Goal: Transaction & Acquisition: Purchase product/service

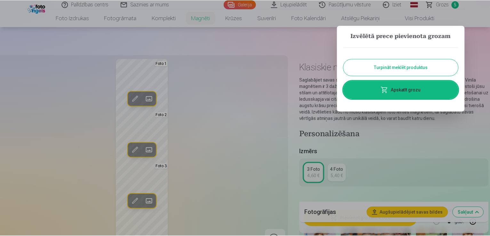
scroll to position [928, 0]
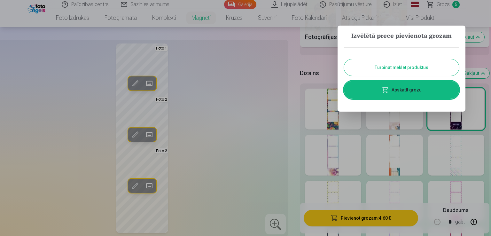
click at [396, 72] on button "Turpināt meklēt produktus" at bounding box center [401, 67] width 115 height 17
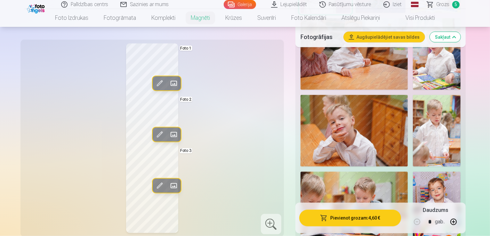
click at [442, 6] on span "Grozs" at bounding box center [442, 5] width 13 height 8
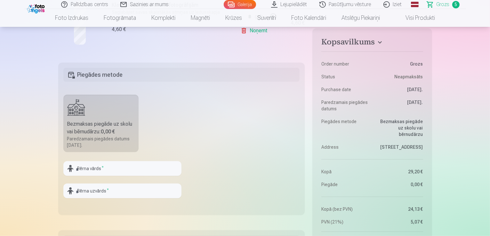
scroll to position [448, 0]
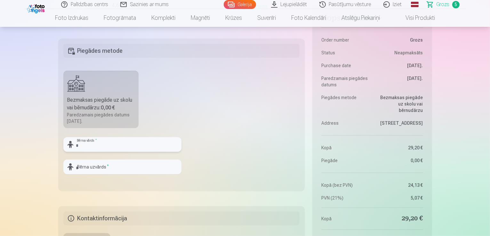
click at [76, 146] on input "text" at bounding box center [122, 144] width 118 height 15
type input "*"
type input "******"
click at [97, 170] on input "text" at bounding box center [122, 167] width 118 height 15
click at [123, 167] on input "*********" at bounding box center [122, 167] width 118 height 15
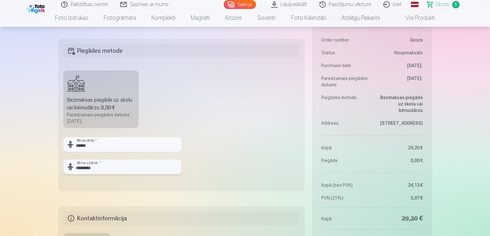
type input "*********"
click at [221, 157] on fieldset "Piegādes metode Bezmaksas piegāde uz skolu vai bērnudārzu : 0,00 € Paredzamais …" at bounding box center [181, 115] width 247 height 152
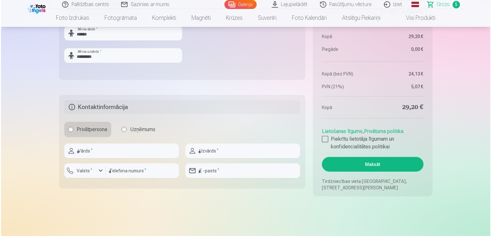
scroll to position [576, 0]
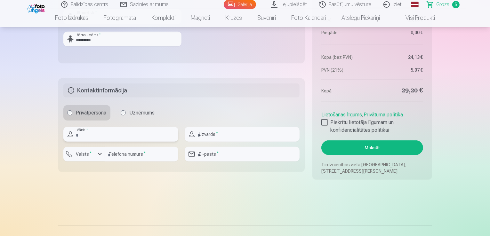
click at [121, 135] on input "text" at bounding box center [120, 134] width 115 height 15
type input "*****"
type input "*********"
type input "********"
type input "**********"
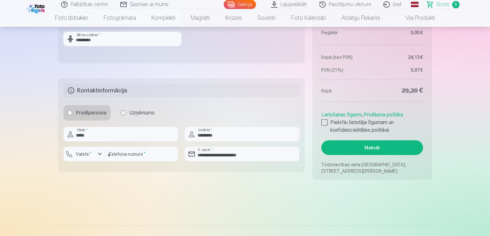
click at [326, 122] on div at bounding box center [324, 122] width 6 height 6
drag, startPoint x: 365, startPoint y: 144, endPoint x: 358, endPoint y: 152, distance: 10.7
click at [365, 144] on button "Maksāt" at bounding box center [371, 147] width 101 height 15
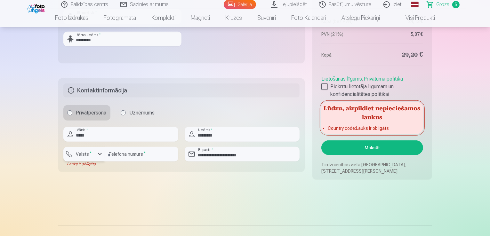
click at [92, 152] on label "Valsts *" at bounding box center [84, 154] width 21 height 6
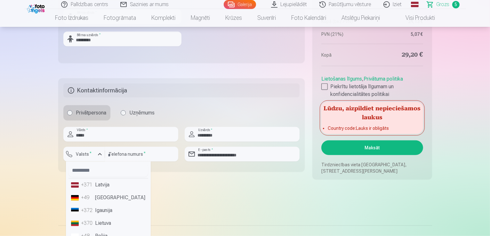
click at [106, 185] on li "+371 Latvija" at bounding box center [108, 185] width 80 height 13
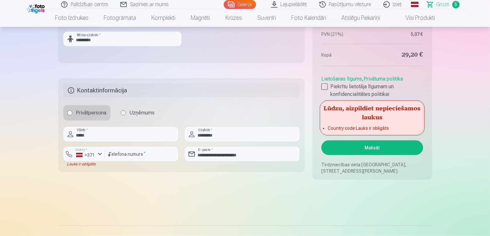
click at [345, 149] on button "Maksāt" at bounding box center [371, 147] width 101 height 15
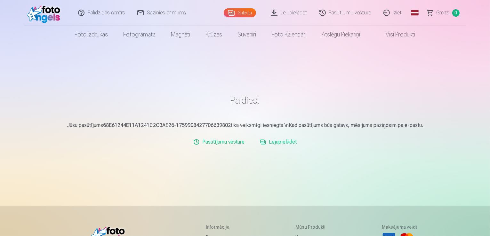
click at [300, 14] on link "Lejupielādēt" at bounding box center [289, 13] width 48 height 26
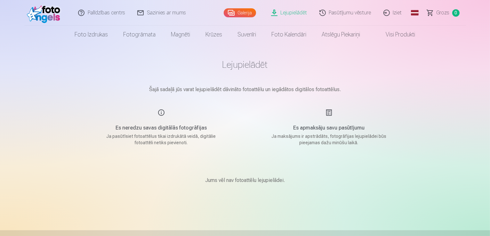
click at [329, 113] on div "Es apmaksāju savu pasūtījumu Ja maksājums ir apstrādāts, fotogrāfijas lejupielā…" at bounding box center [329, 127] width 152 height 37
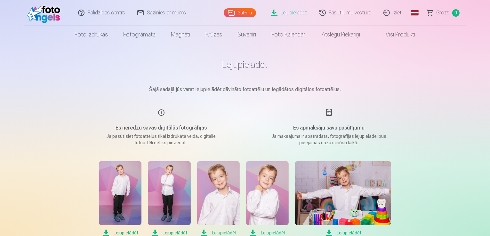
click at [301, 14] on link "Lejupielādēt" at bounding box center [289, 13] width 48 height 26
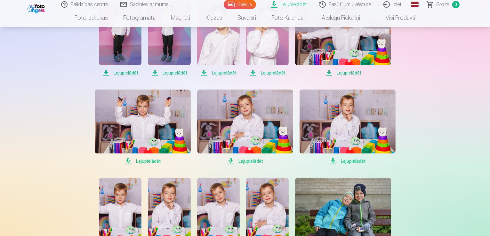
click at [131, 72] on span "Lejupielādēt" at bounding box center [120, 73] width 43 height 8
click at [173, 73] on span "Lejupielādēt" at bounding box center [169, 73] width 43 height 8
click at [233, 73] on span "Lejupielādēt" at bounding box center [218, 73] width 43 height 8
click at [276, 75] on span "Lejupielādēt" at bounding box center [267, 73] width 43 height 8
click at [354, 74] on span "Lejupielādēt" at bounding box center [343, 73] width 96 height 8
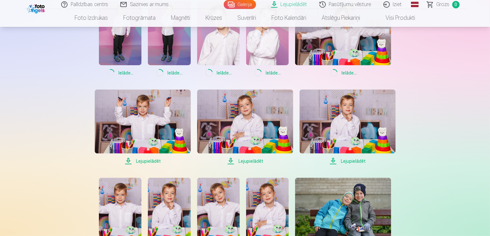
click at [355, 163] on span "Lejupielādēt" at bounding box center [347, 161] width 96 height 8
click at [257, 162] on span "Lejupielādēt" at bounding box center [245, 161] width 96 height 8
click at [149, 161] on span "Lejupielādēt" at bounding box center [143, 161] width 96 height 8
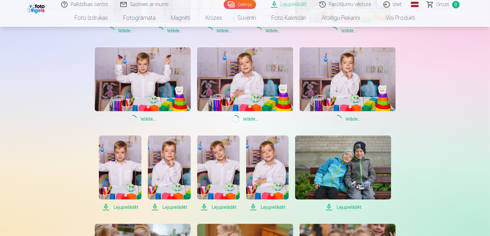
scroll to position [288, 0]
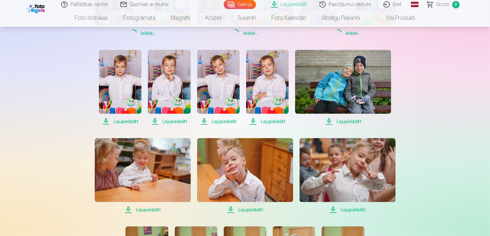
click at [129, 121] on span "Lejupielādēt" at bounding box center [120, 122] width 43 height 8
click at [182, 124] on span "Lejupielādēt" at bounding box center [169, 122] width 43 height 8
click at [228, 122] on span "Lejupielādēt" at bounding box center [218, 122] width 43 height 8
click at [267, 122] on span "Lejupielādēt" at bounding box center [267, 122] width 43 height 8
click at [347, 121] on span "Lejupielādēt" at bounding box center [343, 122] width 96 height 8
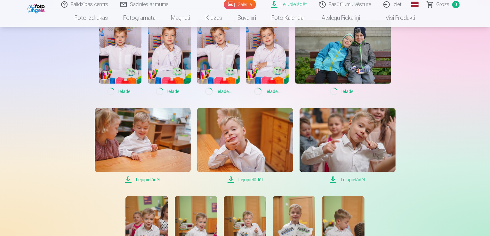
scroll to position [352, 0]
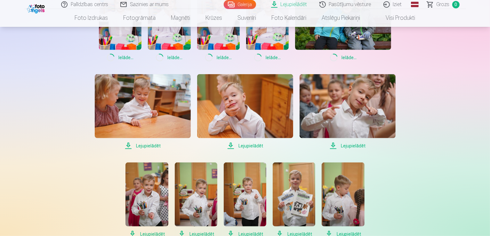
click at [354, 144] on span "Lejupielādēt" at bounding box center [347, 146] width 96 height 8
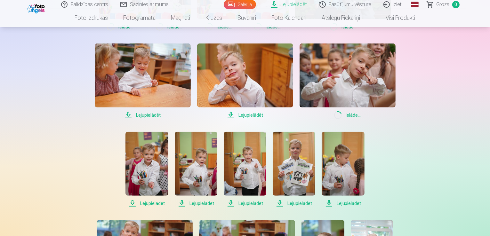
scroll to position [384, 0]
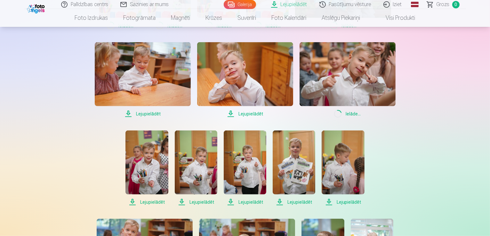
drag, startPoint x: 253, startPoint y: 114, endPoint x: 250, endPoint y: 115, distance: 3.6
click at [253, 114] on span "Lejupielādēt" at bounding box center [245, 114] width 96 height 8
click at [151, 113] on span "Lejupielādēt" at bounding box center [143, 114] width 96 height 8
click at [157, 204] on span "Lejupielādēt" at bounding box center [146, 202] width 43 height 8
click at [212, 203] on span "Lejupielādēt" at bounding box center [196, 202] width 43 height 8
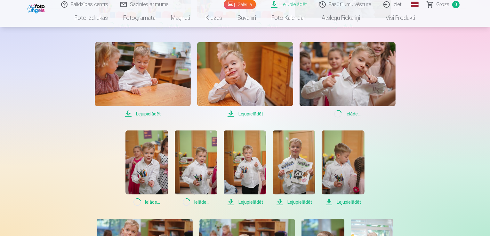
click at [254, 204] on span "Lejupielādēt" at bounding box center [245, 202] width 43 height 8
click at [303, 204] on span "Lejupielādēt" at bounding box center [294, 202] width 43 height 8
click at [354, 201] on span "Lejupielādēt" at bounding box center [343, 202] width 43 height 8
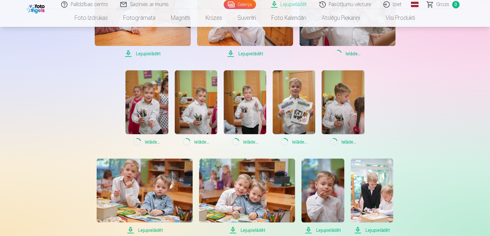
scroll to position [512, 0]
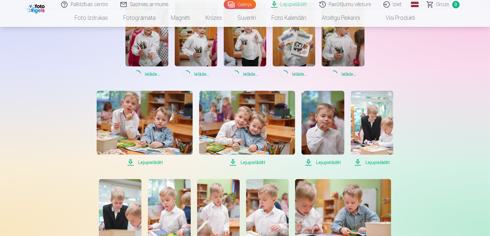
click at [338, 165] on span "Lejupielādēt" at bounding box center [322, 163] width 43 height 8
click at [253, 160] on span "Lejupielādēt" at bounding box center [247, 163] width 96 height 8
click at [154, 162] on span "Lejupielādēt" at bounding box center [145, 163] width 96 height 8
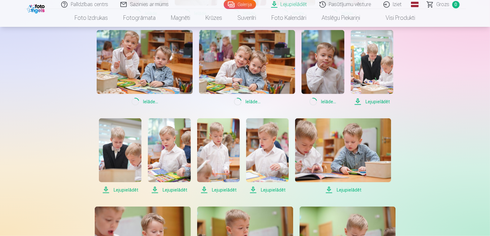
scroll to position [576, 0]
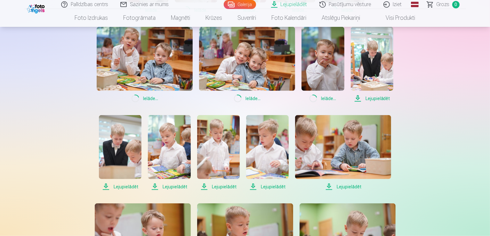
click at [372, 96] on span "Lejupielādēt" at bounding box center [372, 99] width 43 height 8
click at [175, 187] on span "Lejupielādēt" at bounding box center [169, 187] width 43 height 8
click at [232, 187] on span "Lejupielādēt" at bounding box center [218, 187] width 43 height 8
click at [271, 186] on span "Lejupielādēt" at bounding box center [267, 187] width 43 height 8
click at [352, 187] on span "Lejupielādēt" at bounding box center [343, 187] width 96 height 8
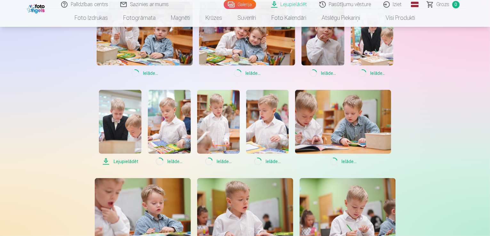
scroll to position [672, 0]
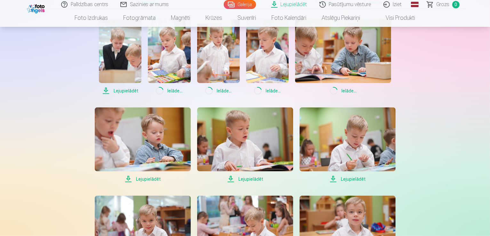
click at [253, 179] on span "Lejupielādēt" at bounding box center [245, 179] width 96 height 8
click at [348, 176] on span "Lejupielādēt" at bounding box center [347, 179] width 96 height 8
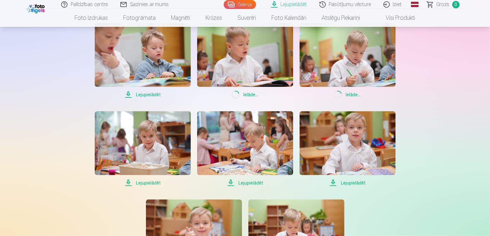
scroll to position [768, 0]
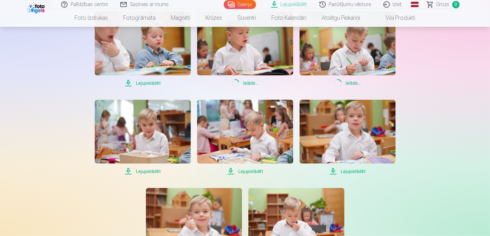
click at [150, 172] on span "Lejupielādēt" at bounding box center [143, 172] width 96 height 8
drag, startPoint x: 348, startPoint y: 172, endPoint x: 398, endPoint y: 165, distance: 50.0
click at [348, 172] on span "Lejupielādēt" at bounding box center [347, 172] width 96 height 8
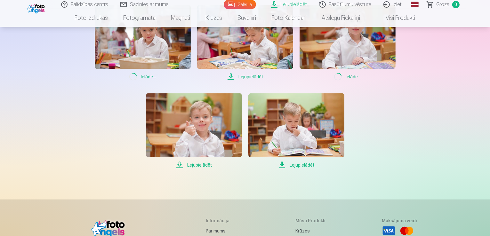
scroll to position [864, 0]
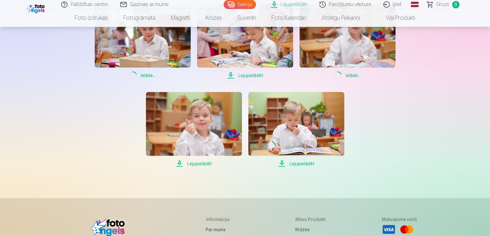
click at [299, 162] on span "Lejupielādēt" at bounding box center [296, 164] width 96 height 8
click at [195, 162] on span "Lejupielādēt" at bounding box center [194, 164] width 96 height 8
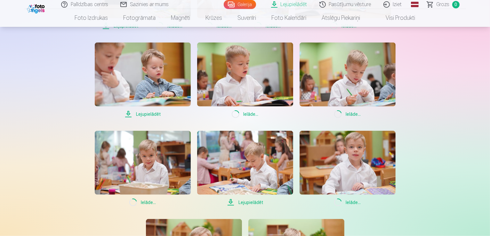
scroll to position [736, 0]
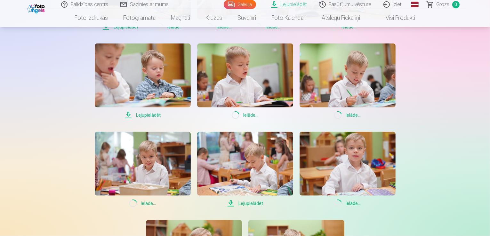
click at [255, 203] on span "Lejupielādēt" at bounding box center [245, 204] width 96 height 8
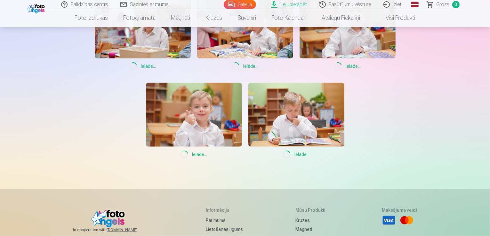
scroll to position [874, 0]
